Goal: Transaction & Acquisition: Purchase product/service

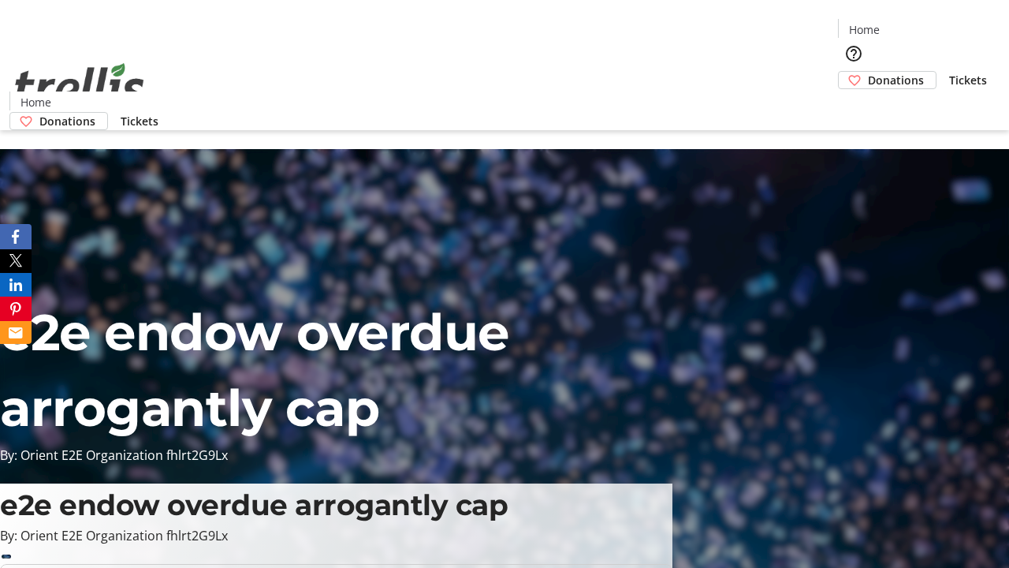
click at [949, 72] on span "Tickets" at bounding box center [968, 80] width 38 height 17
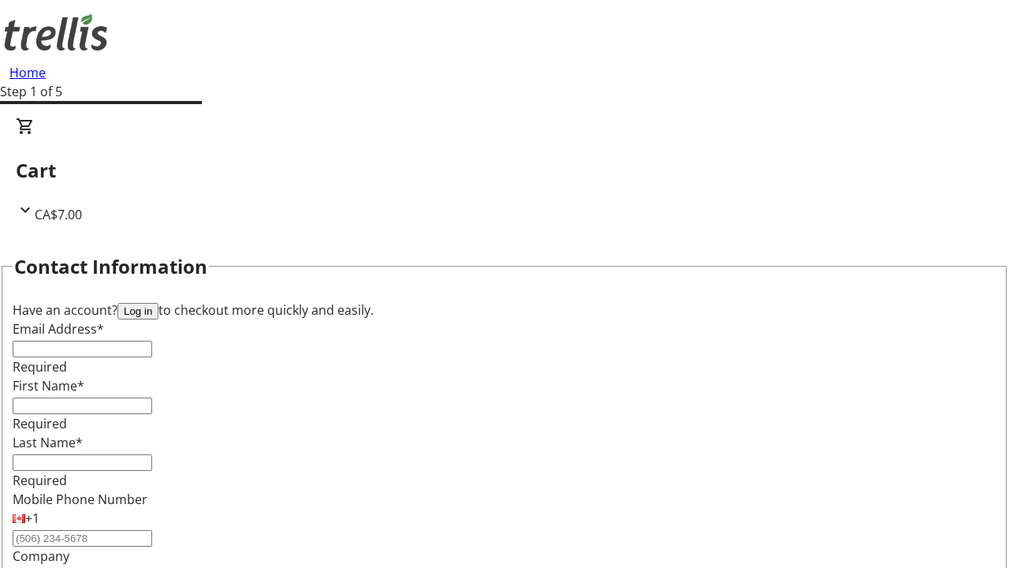
click at [158, 303] on button "Log in" at bounding box center [137, 311] width 41 height 17
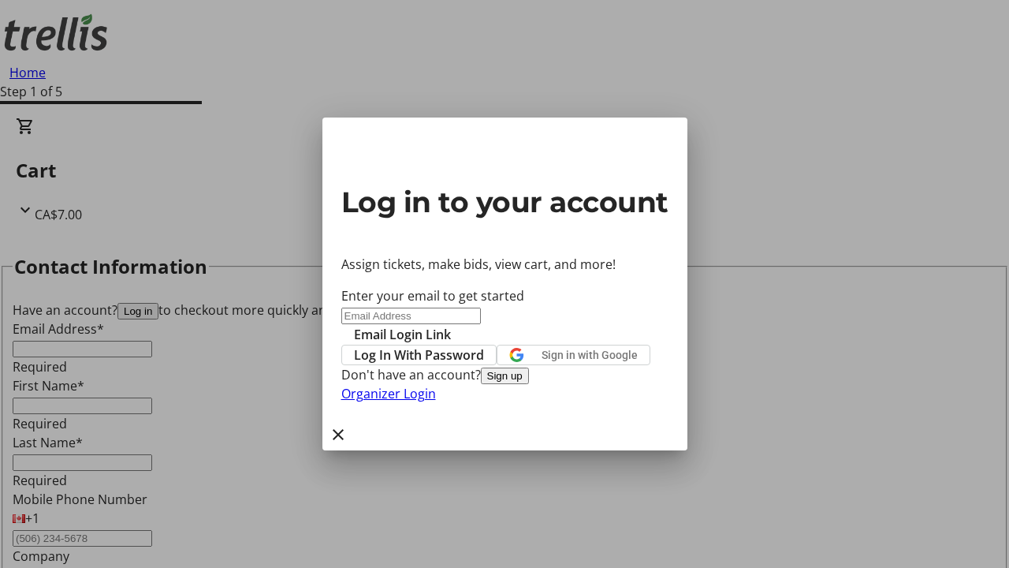
click at [484, 345] on span "Log In With Password" at bounding box center [419, 354] width 130 height 19
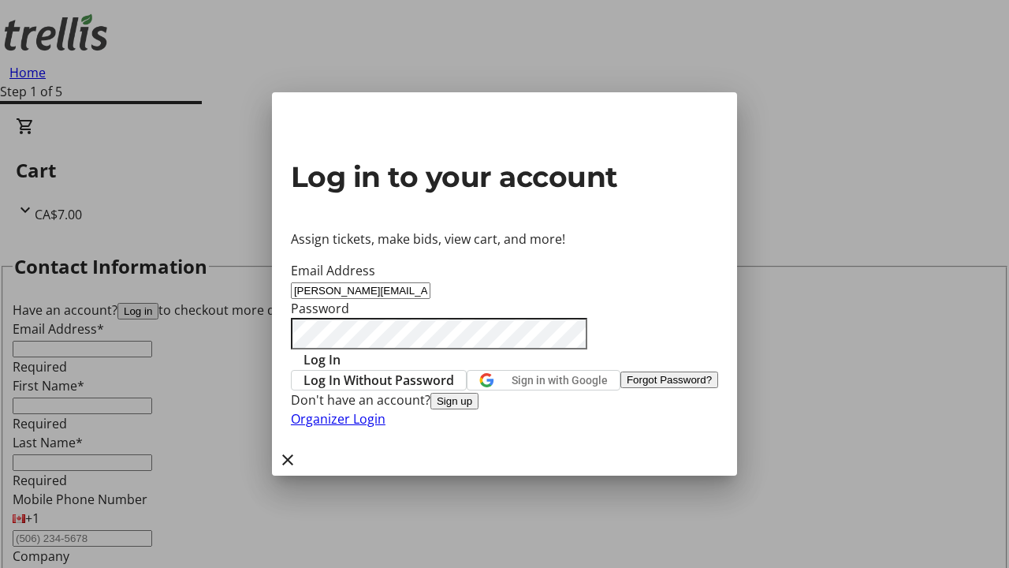
type input "[PERSON_NAME][EMAIL_ADDRESS][DOMAIN_NAME]"
click at [341, 350] on span "Log In" at bounding box center [322, 359] width 37 height 19
